Goal: Task Accomplishment & Management: Manage account settings

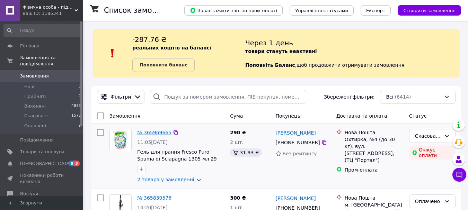
click at [147, 130] on link "№ 365969665" at bounding box center [154, 133] width 34 height 6
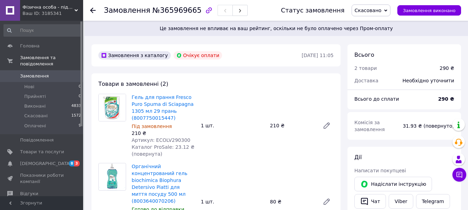
click at [40, 73] on span "Замовлення" at bounding box center [34, 76] width 29 height 6
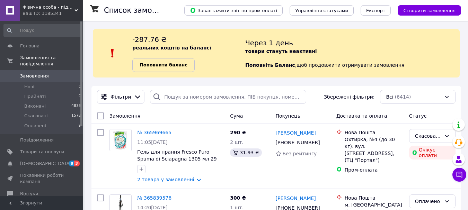
click at [163, 63] on b "Поповнити баланс" at bounding box center [164, 64] width 48 height 5
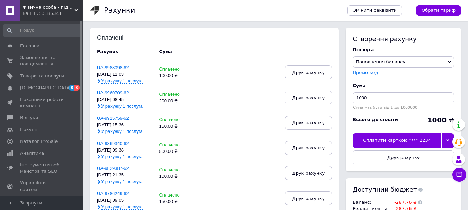
click at [397, 84] on div "Cума" at bounding box center [404, 86] width 102 height 6
click at [391, 98] on input "1000" at bounding box center [404, 98] width 102 height 11
type input "300"
click at [402, 142] on div "Сплатити карткою **** 2234" at bounding box center [397, 140] width 89 height 15
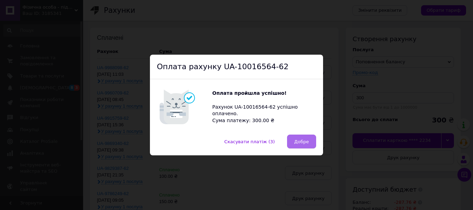
click at [298, 143] on span "Добре" at bounding box center [302, 141] width 15 height 5
